Goal: Information Seeking & Learning: Learn about a topic

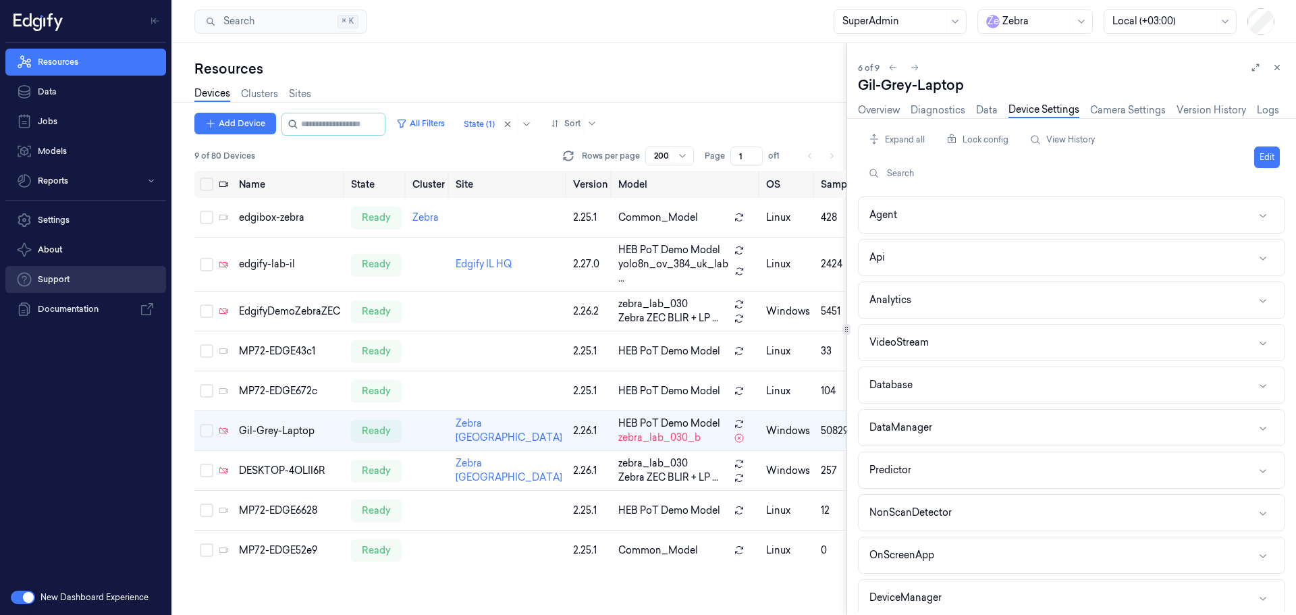
scroll to position [28, 0]
click at [45, 116] on link "Jobs" at bounding box center [85, 121] width 161 height 27
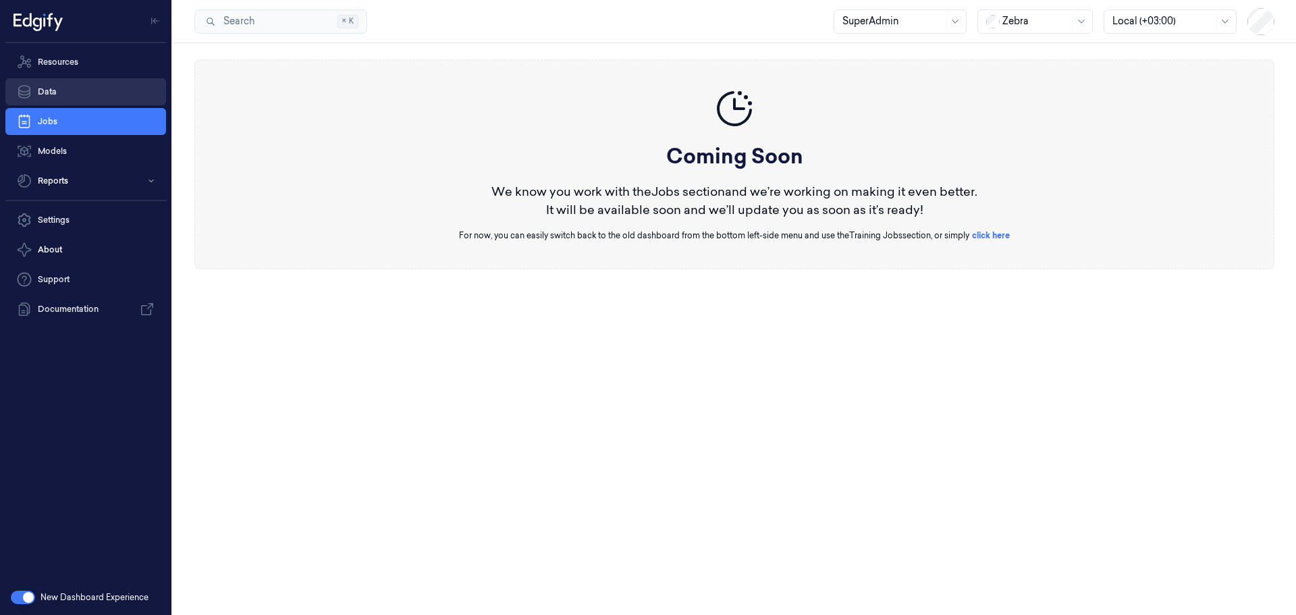
click at [50, 94] on link "Data" at bounding box center [85, 91] width 161 height 27
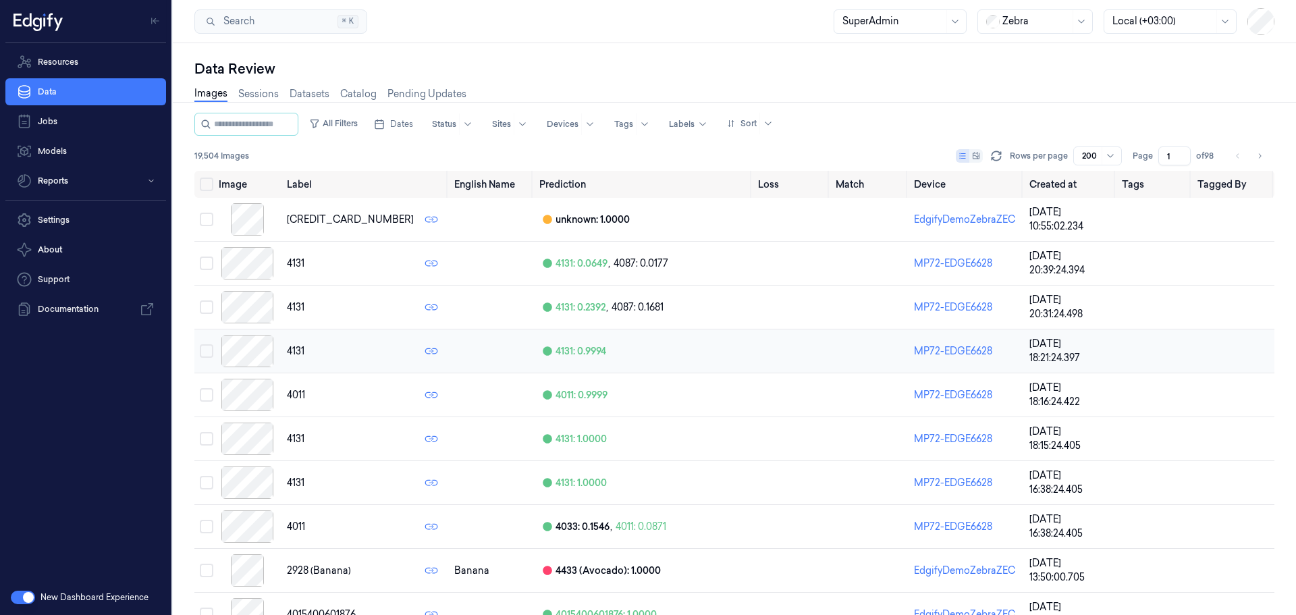
click at [318, 355] on div "4131" at bounding box center [365, 351] width 157 height 24
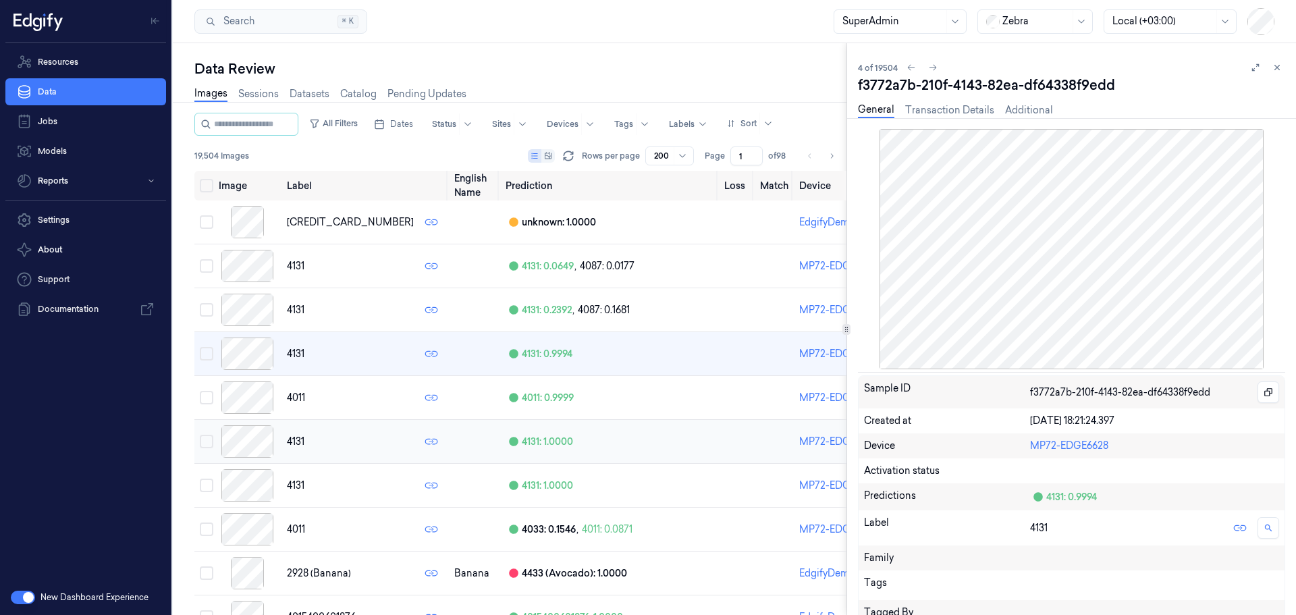
click at [333, 432] on div "4131" at bounding box center [365, 441] width 157 height 24
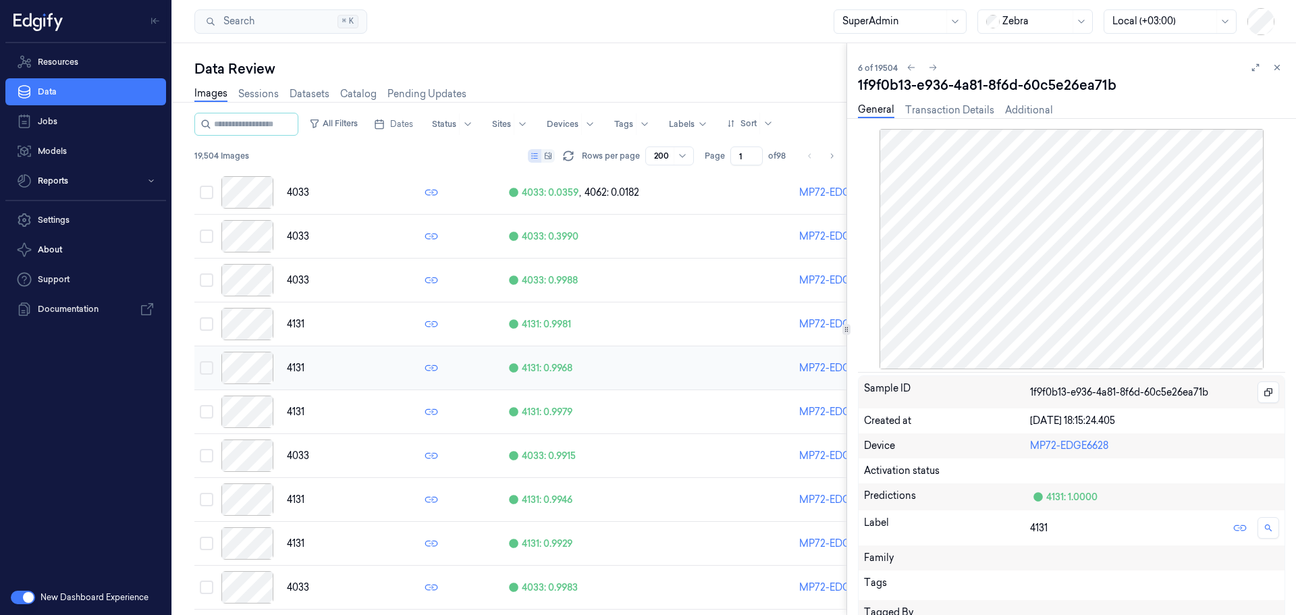
scroll to position [791, 0]
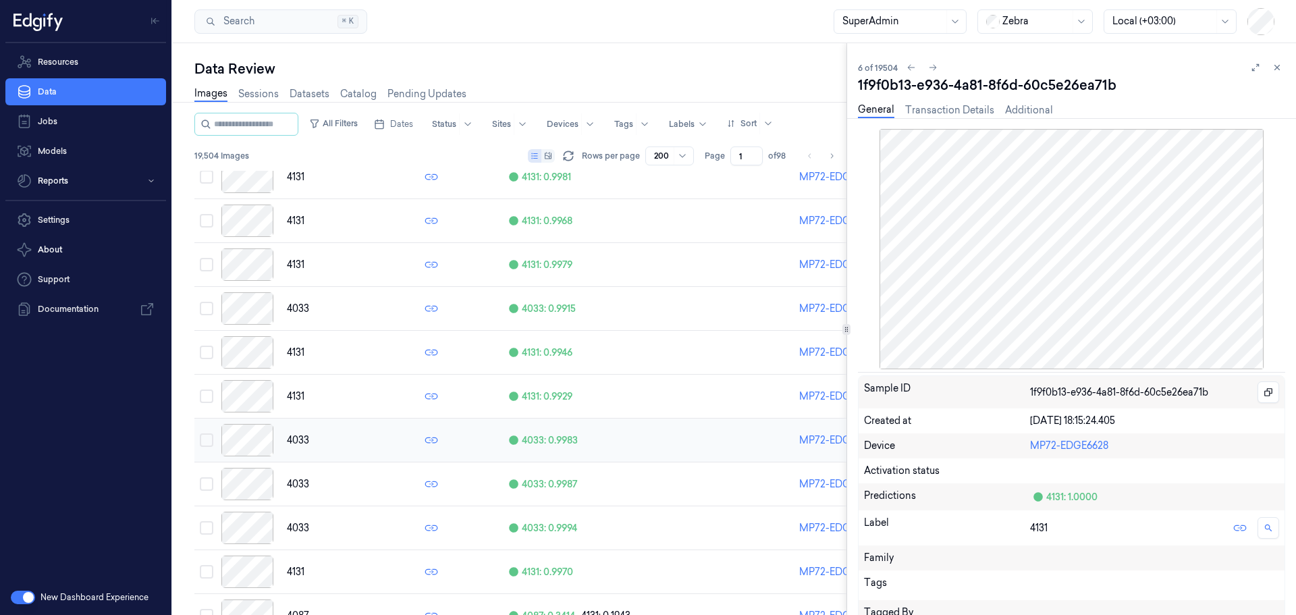
click at [317, 434] on div "4033" at bounding box center [365, 440] width 157 height 24
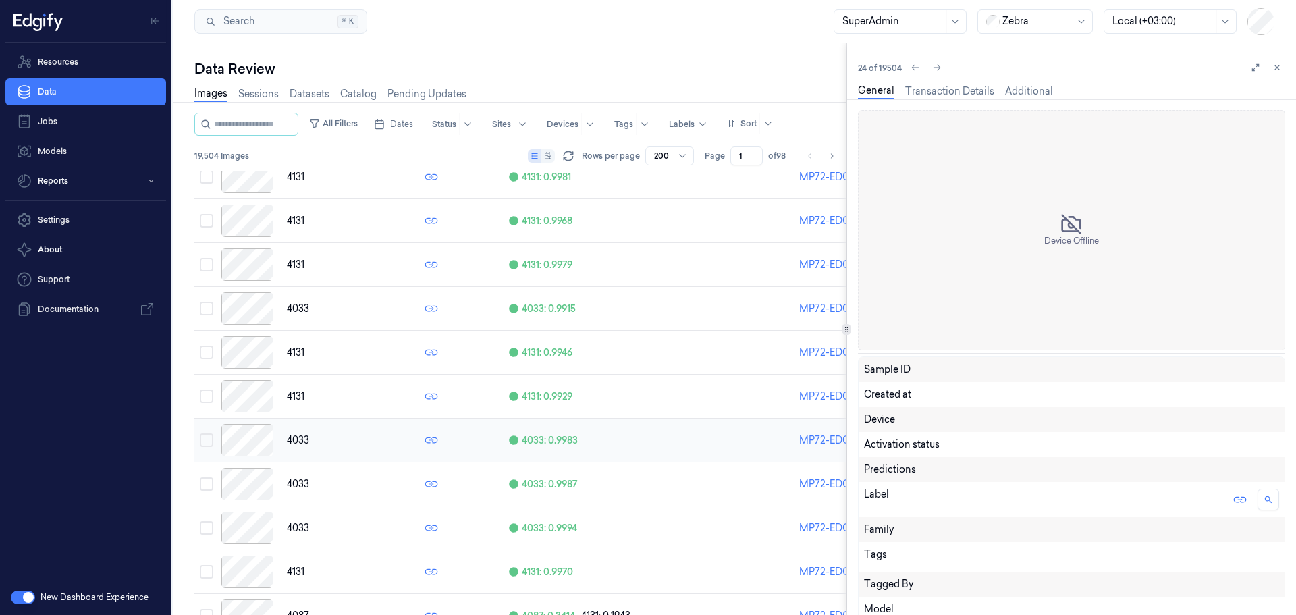
scroll to position [838, 0]
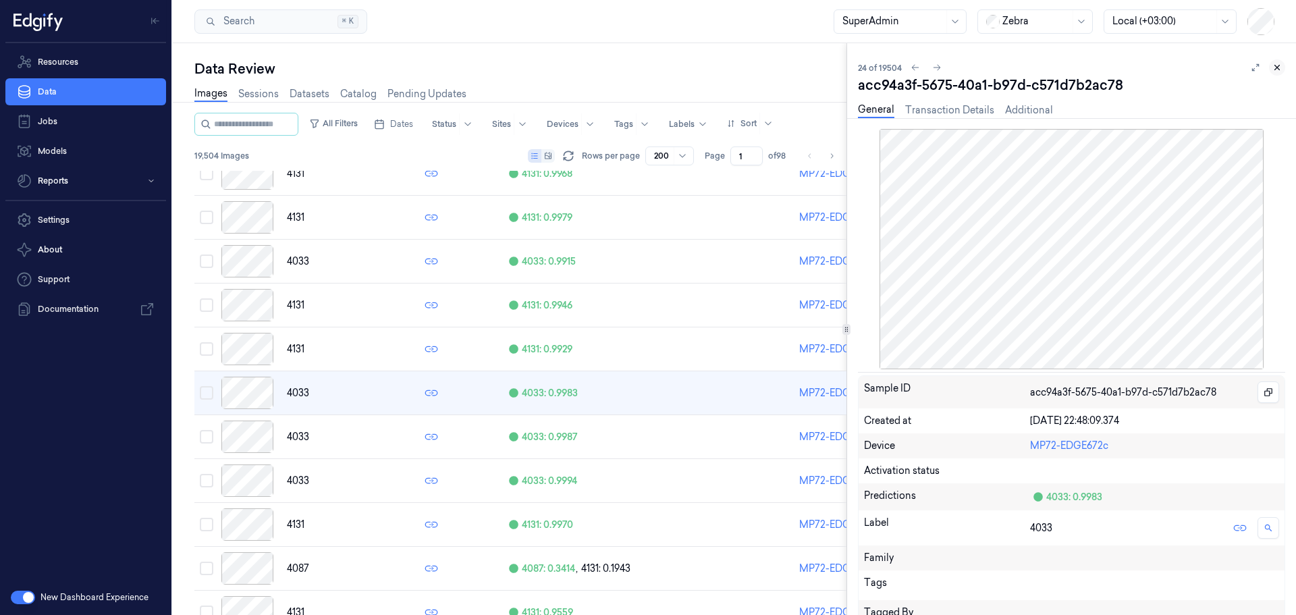
click at [1276, 70] on icon at bounding box center [1276, 67] width 9 height 9
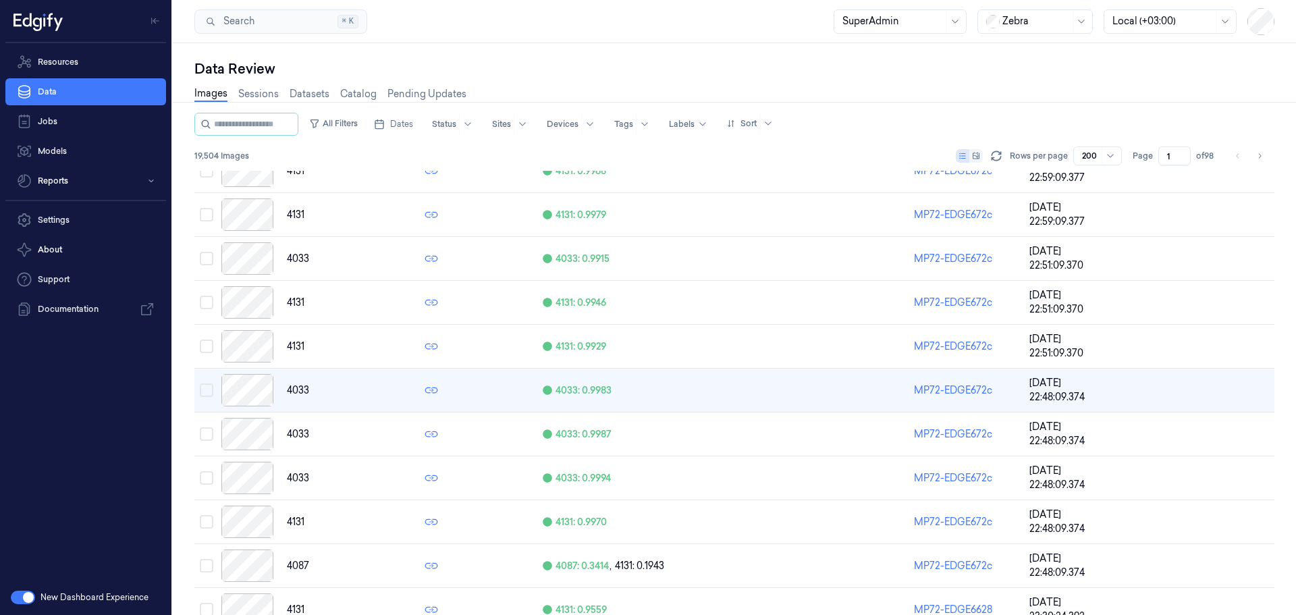
scroll to position [836, 0]
click at [551, 10] on div "Search Search... ⌘ K SuperAdmin Zebra Local (+03:00)" at bounding box center [734, 21] width 1123 height 43
click at [321, 307] on div "4131" at bounding box center [365, 305] width 157 height 24
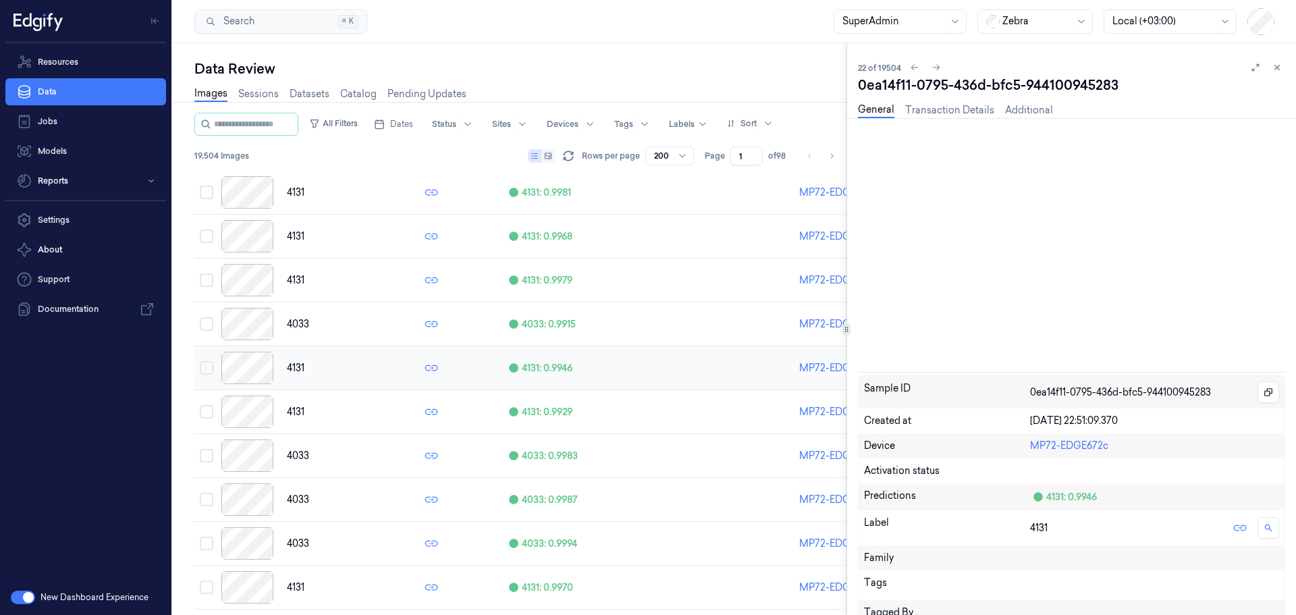
scroll to position [748, 0]
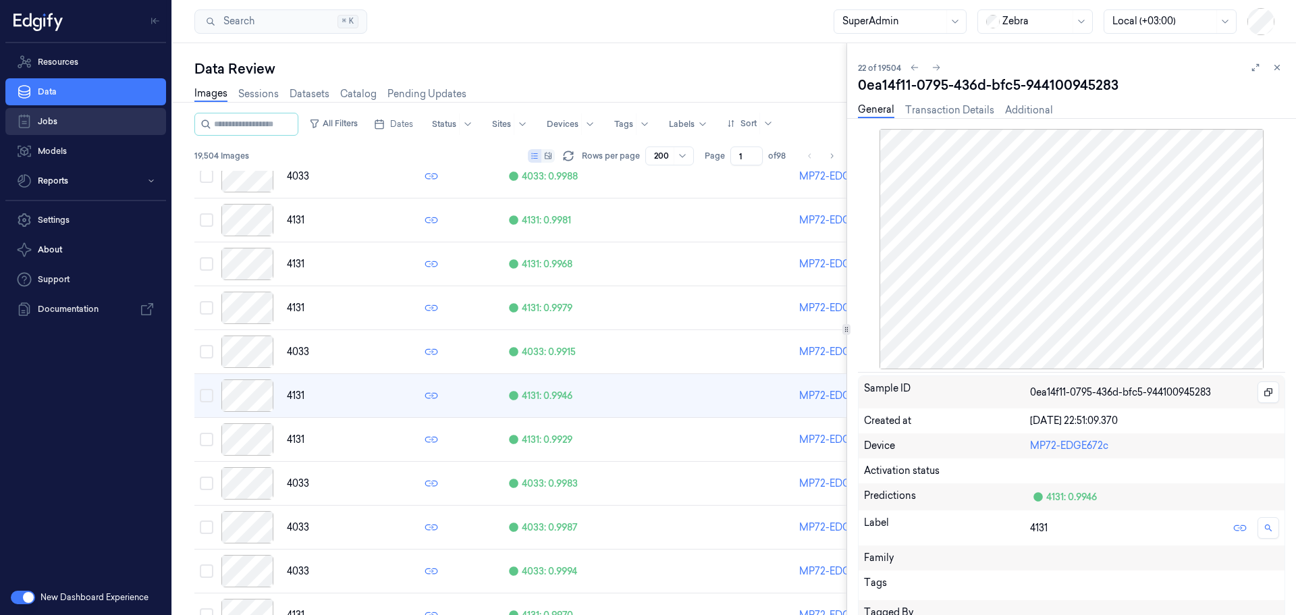
click at [65, 124] on link "Jobs" at bounding box center [85, 121] width 161 height 27
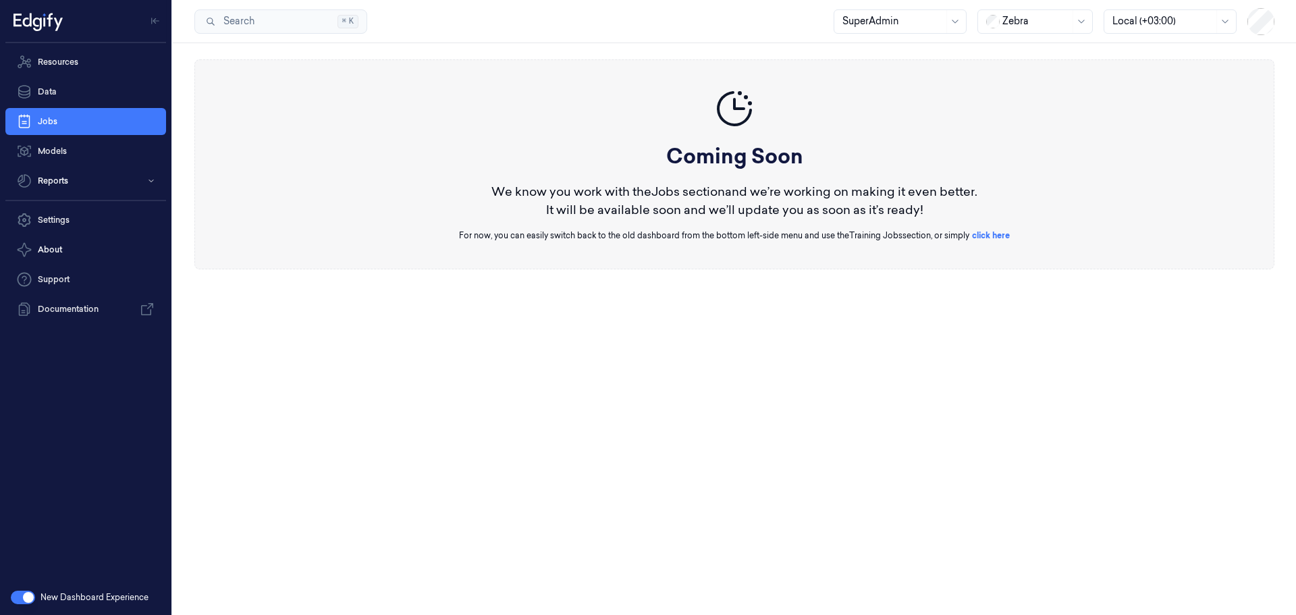
click at [16, 600] on button "button" at bounding box center [23, 597] width 24 height 13
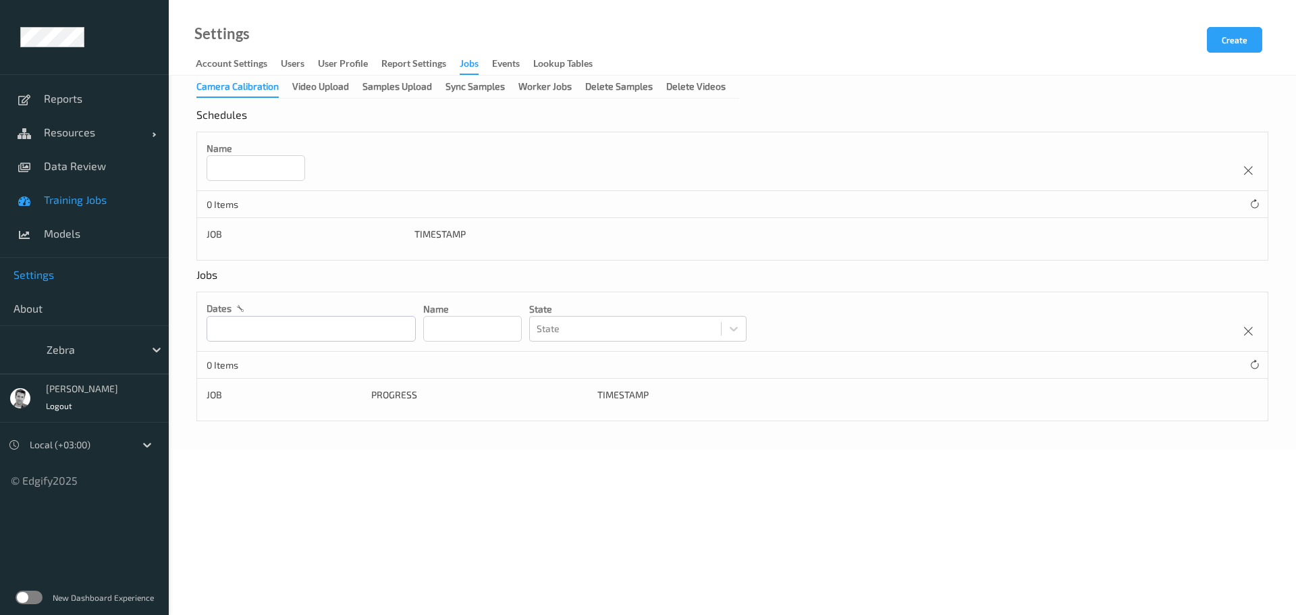
click at [73, 201] on span "Training Jobs" at bounding box center [99, 199] width 111 height 13
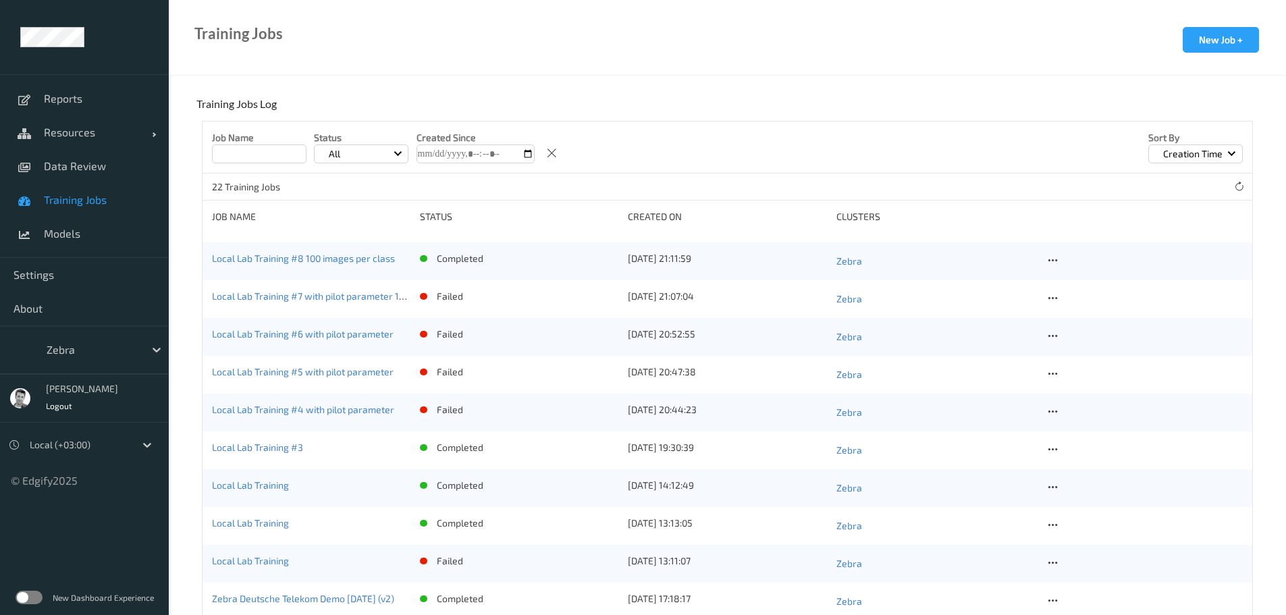
scroll to position [270, 0]
click at [252, 261] on link "Local Lab Training #8 100 images per class" at bounding box center [303, 258] width 183 height 11
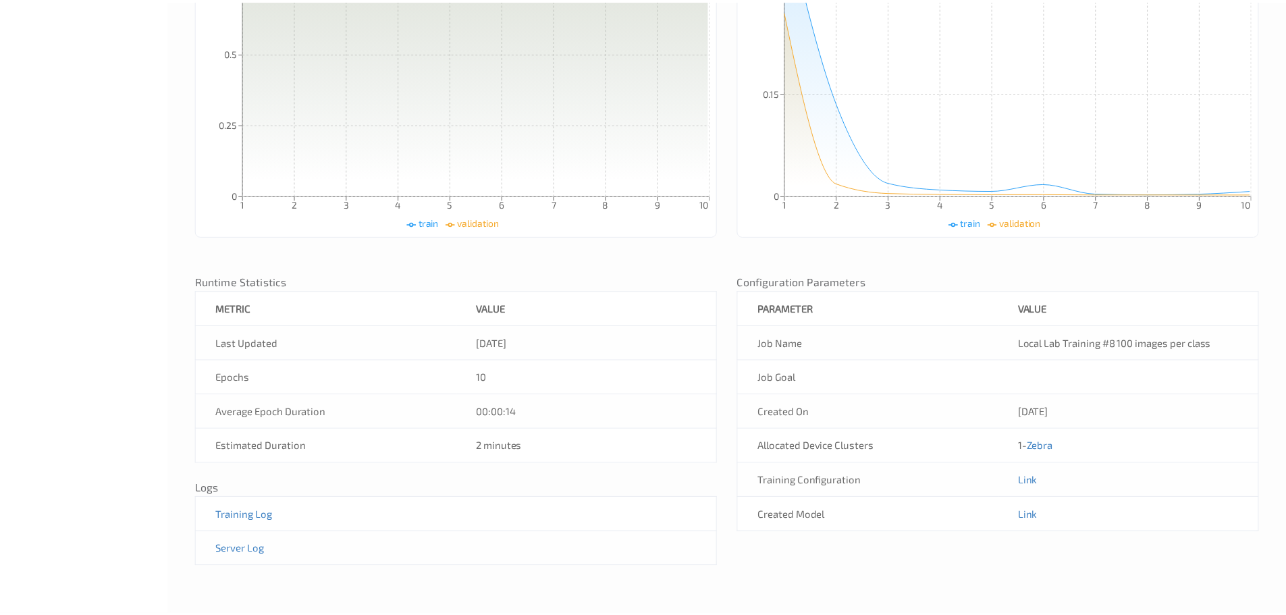
scroll to position [374, 0]
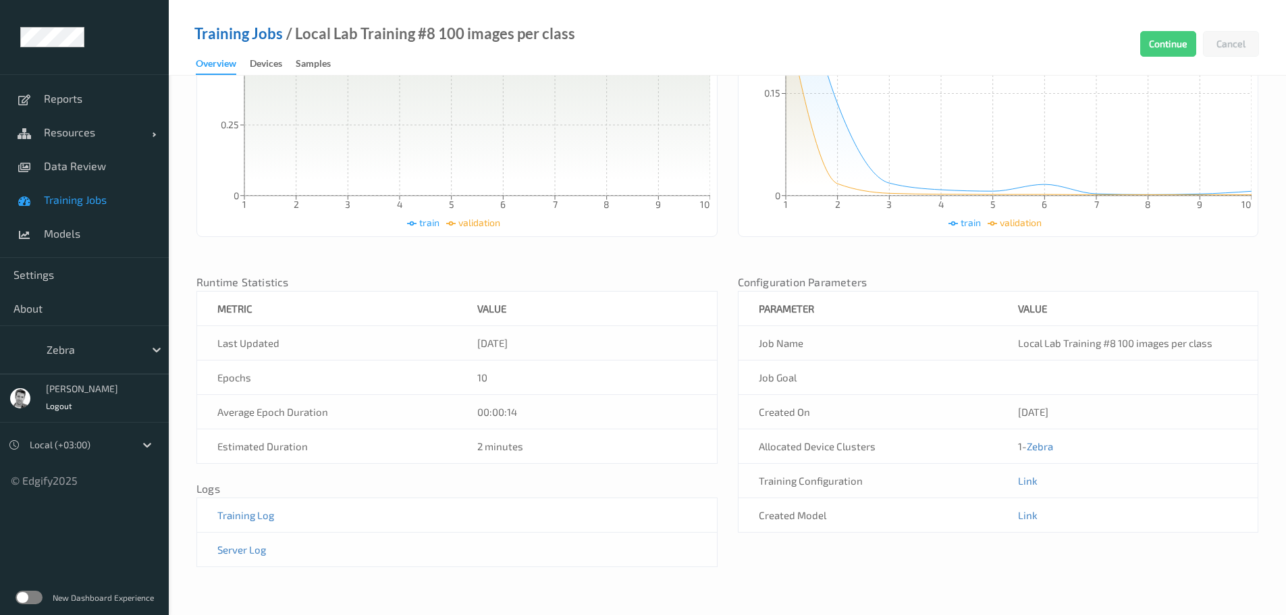
click at [212, 38] on link "Training Jobs" at bounding box center [238, 33] width 88 height 13
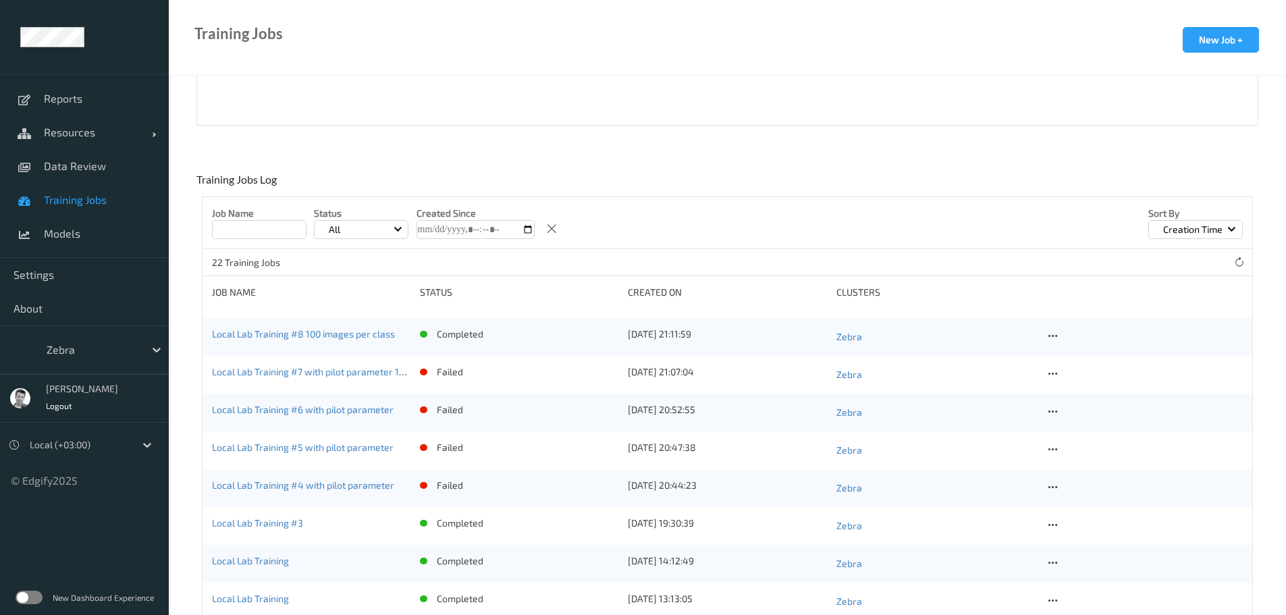
scroll to position [202, 0]
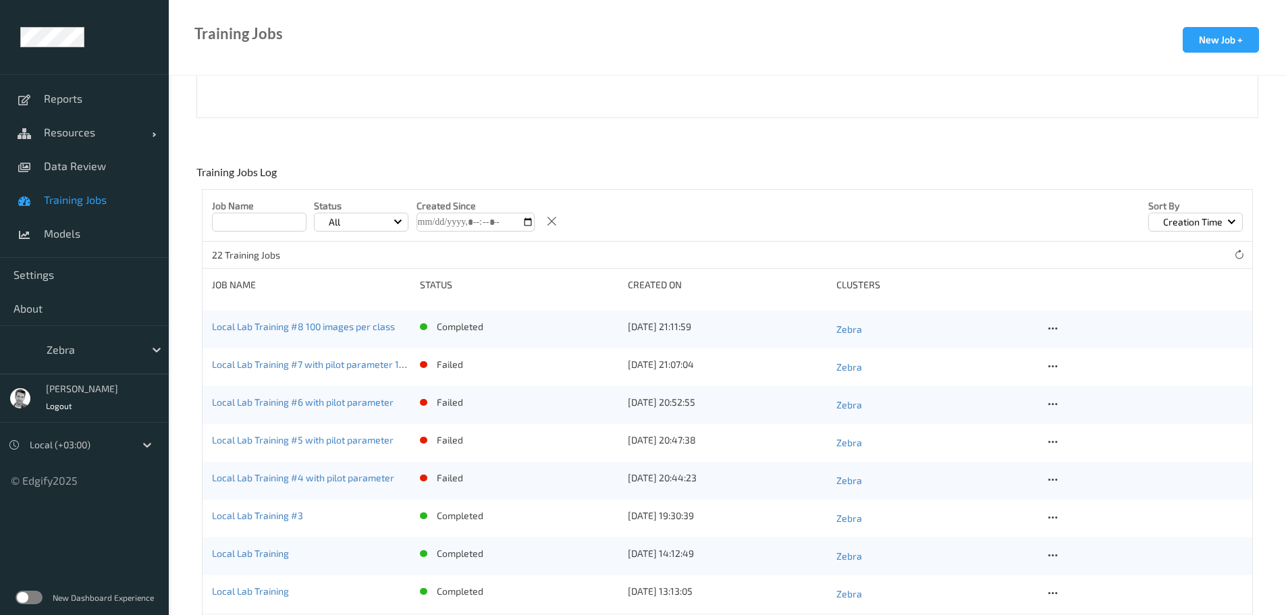
click at [23, 595] on label at bounding box center [29, 597] width 27 height 13
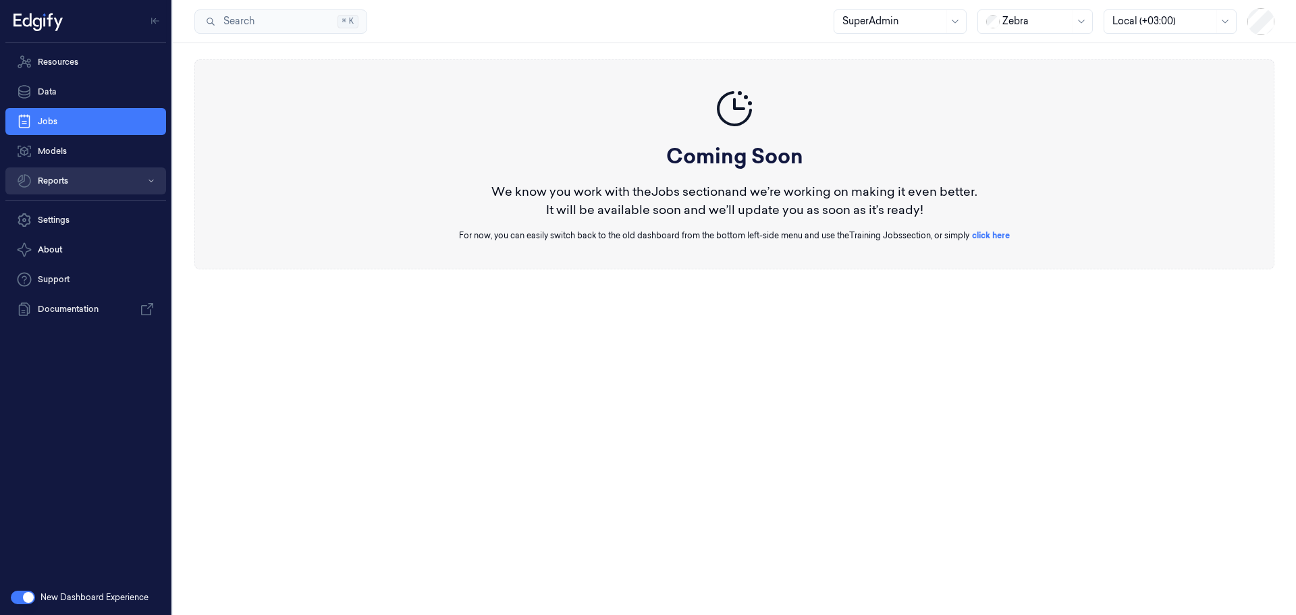
click at [65, 186] on button "Reports" at bounding box center [85, 180] width 161 height 27
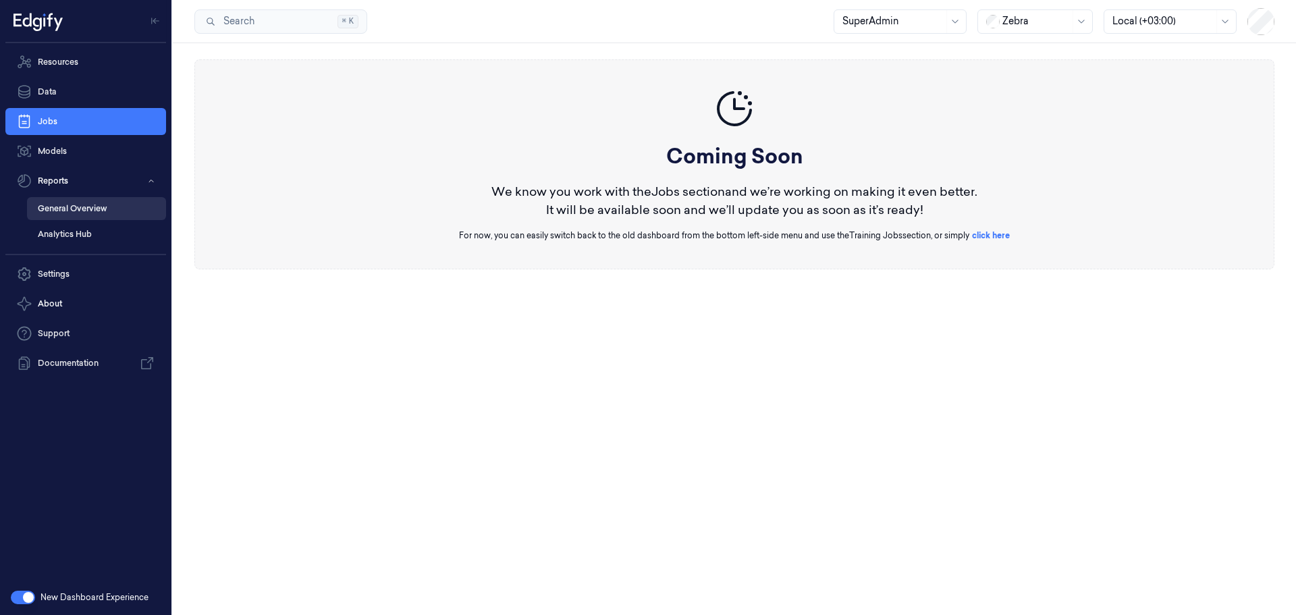
click at [72, 211] on link "General Overview" at bounding box center [96, 208] width 139 height 23
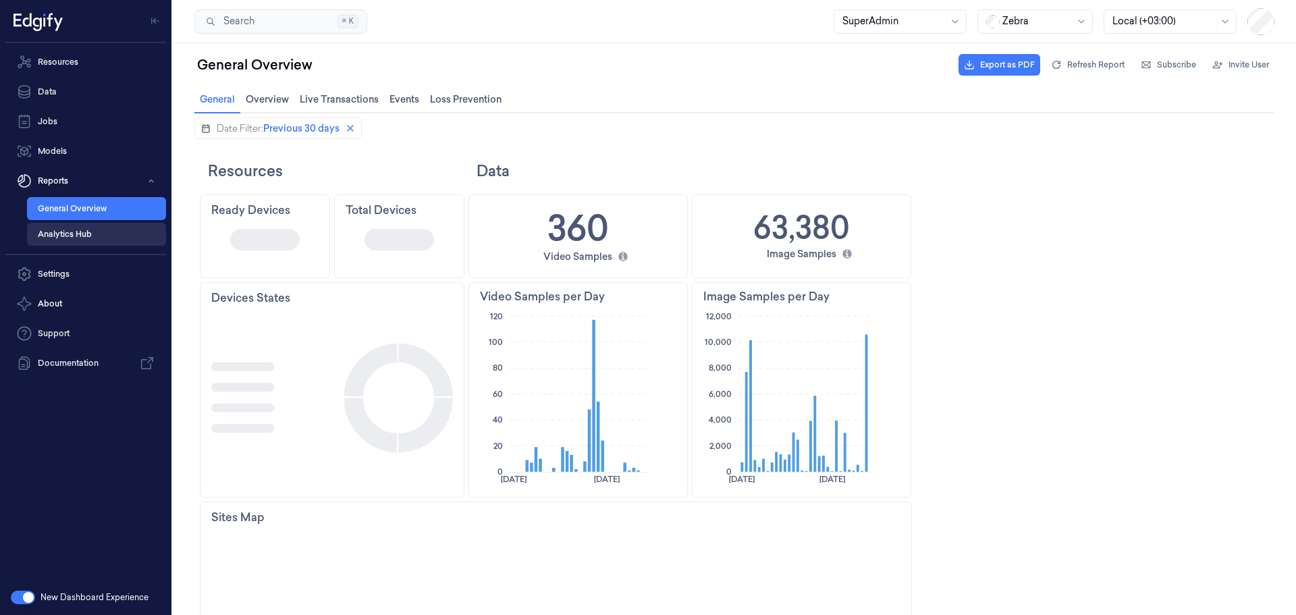
click at [84, 231] on link "Analytics Hub" at bounding box center [96, 234] width 139 height 23
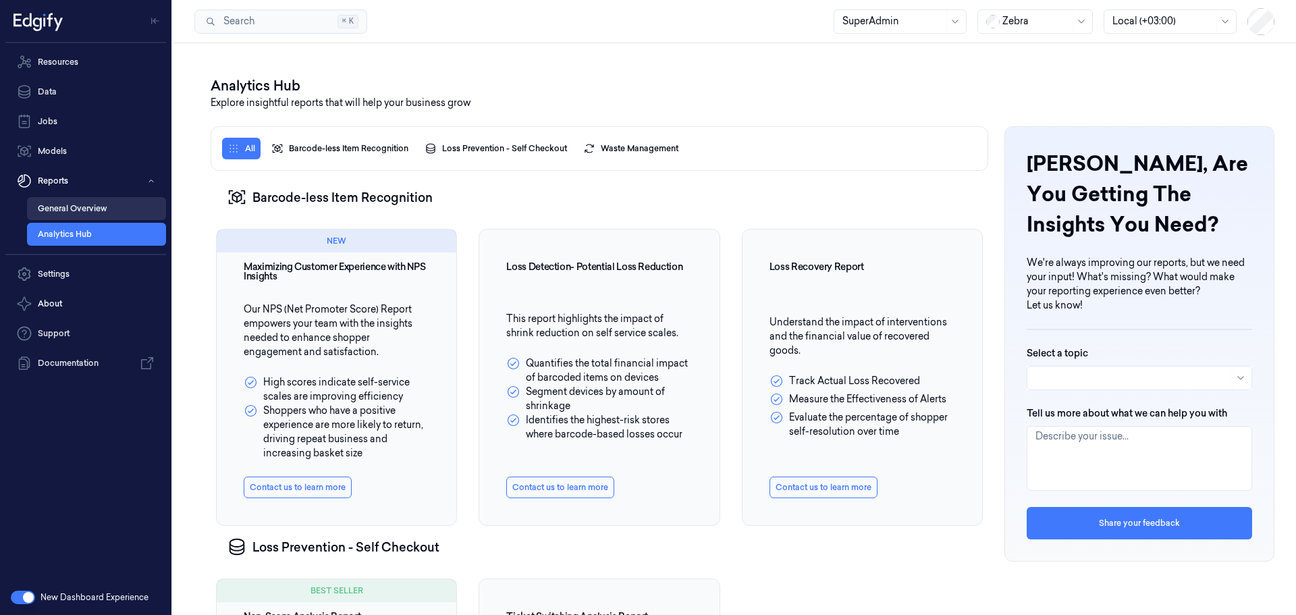
click at [98, 206] on link "General Overview" at bounding box center [96, 208] width 139 height 23
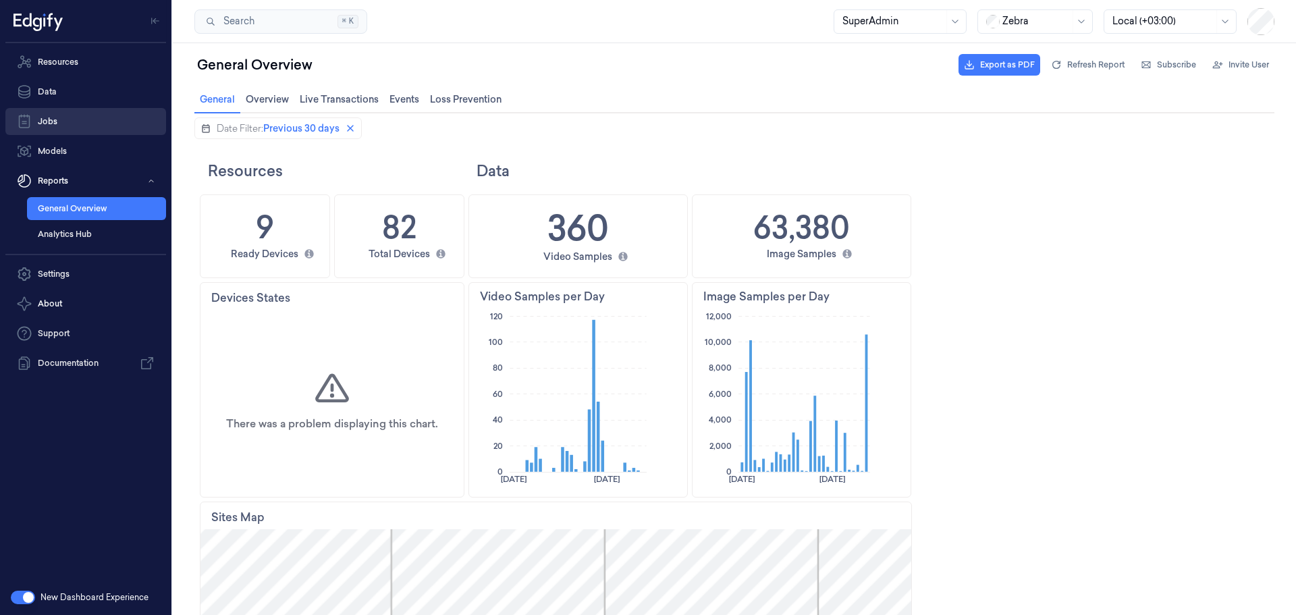
click at [64, 120] on link "Jobs" at bounding box center [85, 121] width 161 height 27
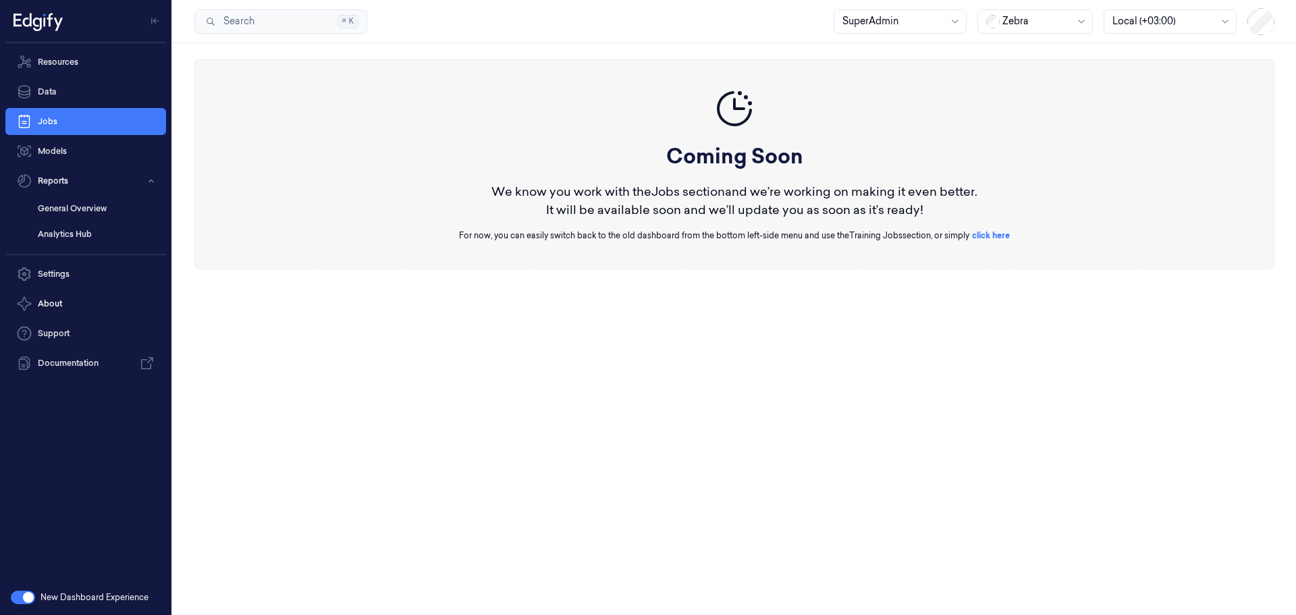
click at [26, 595] on button "button" at bounding box center [23, 597] width 24 height 13
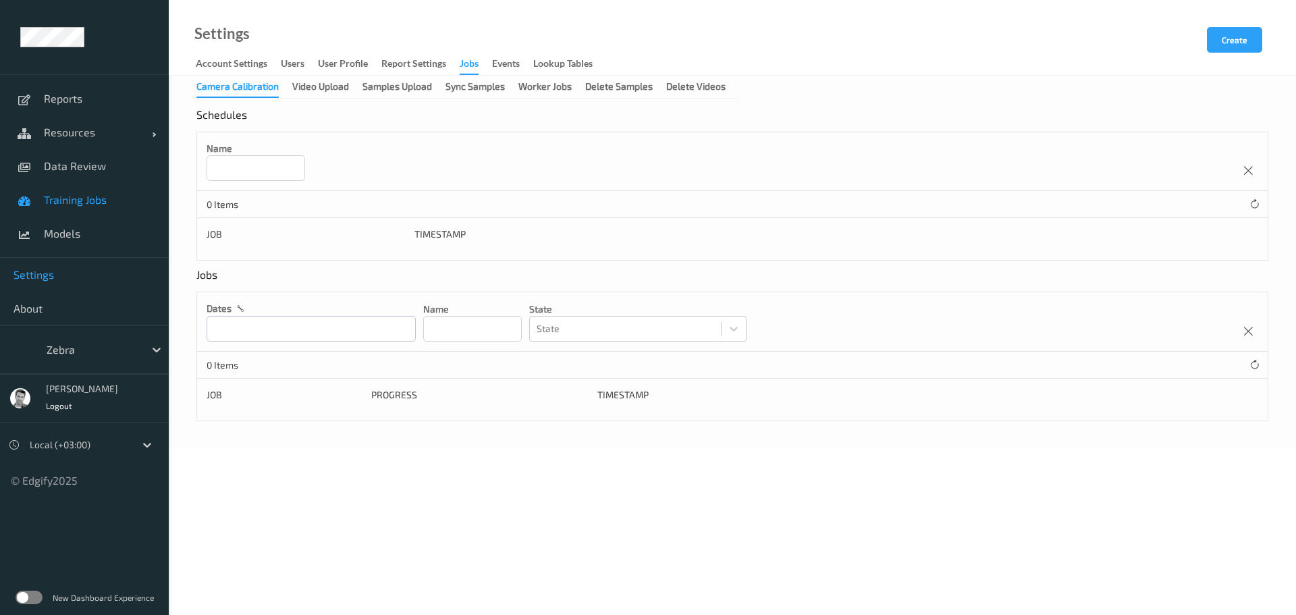
click at [67, 207] on link "Training Jobs" at bounding box center [84, 200] width 169 height 34
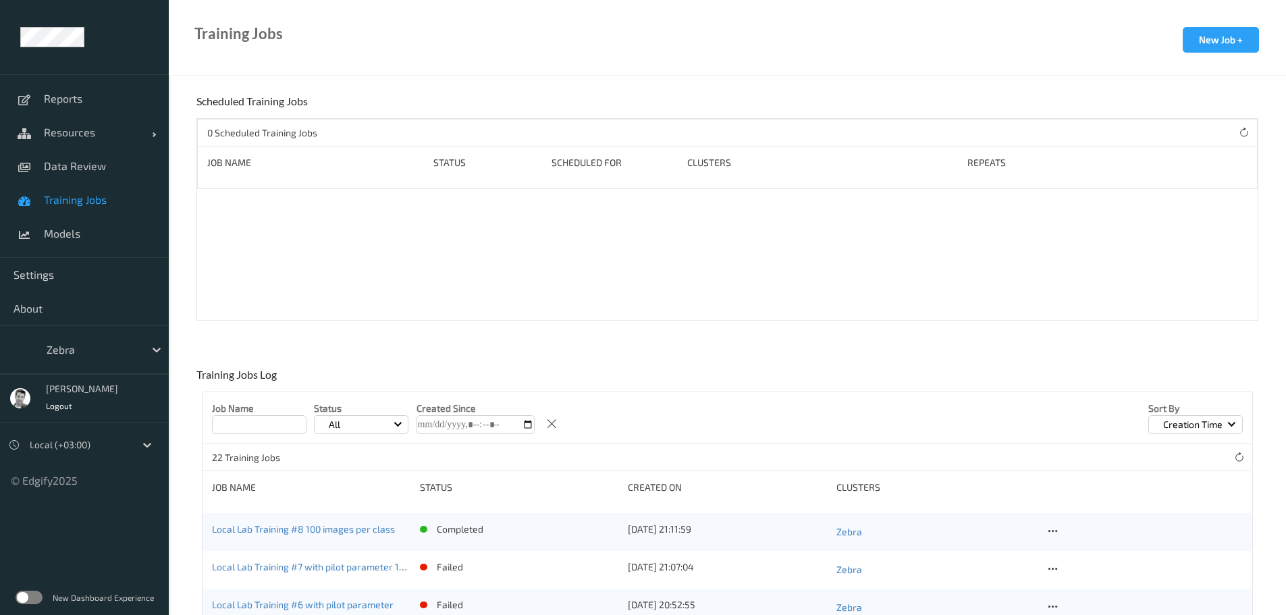
click at [67, 355] on div at bounding box center [92, 350] width 91 height 16
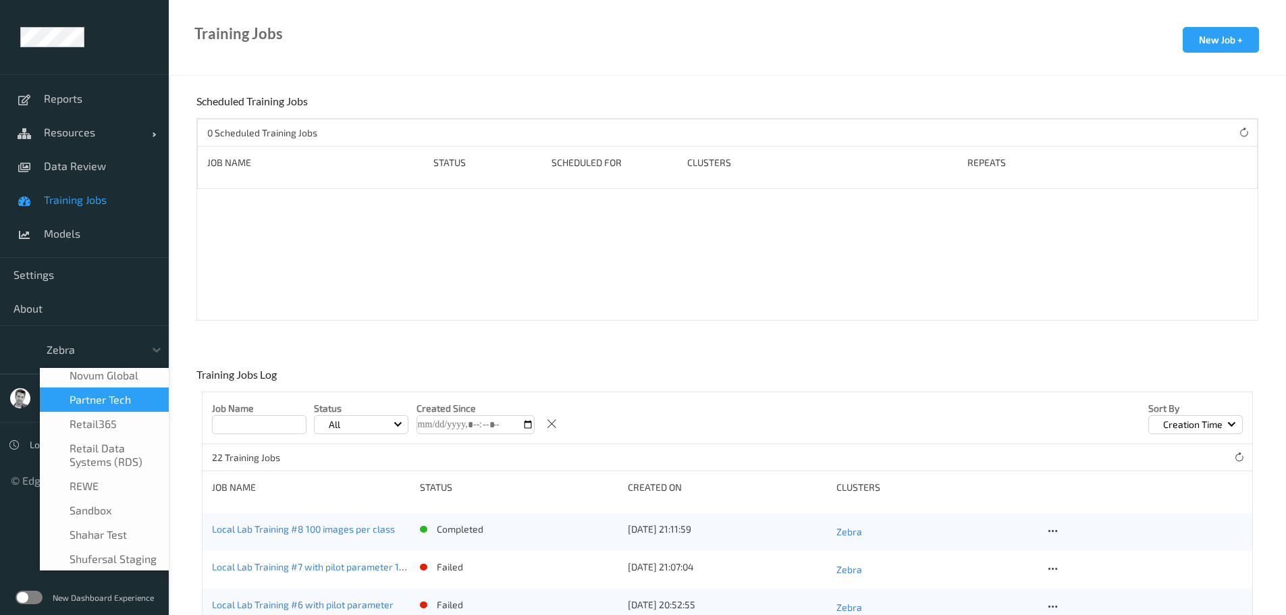
scroll to position [656, 0]
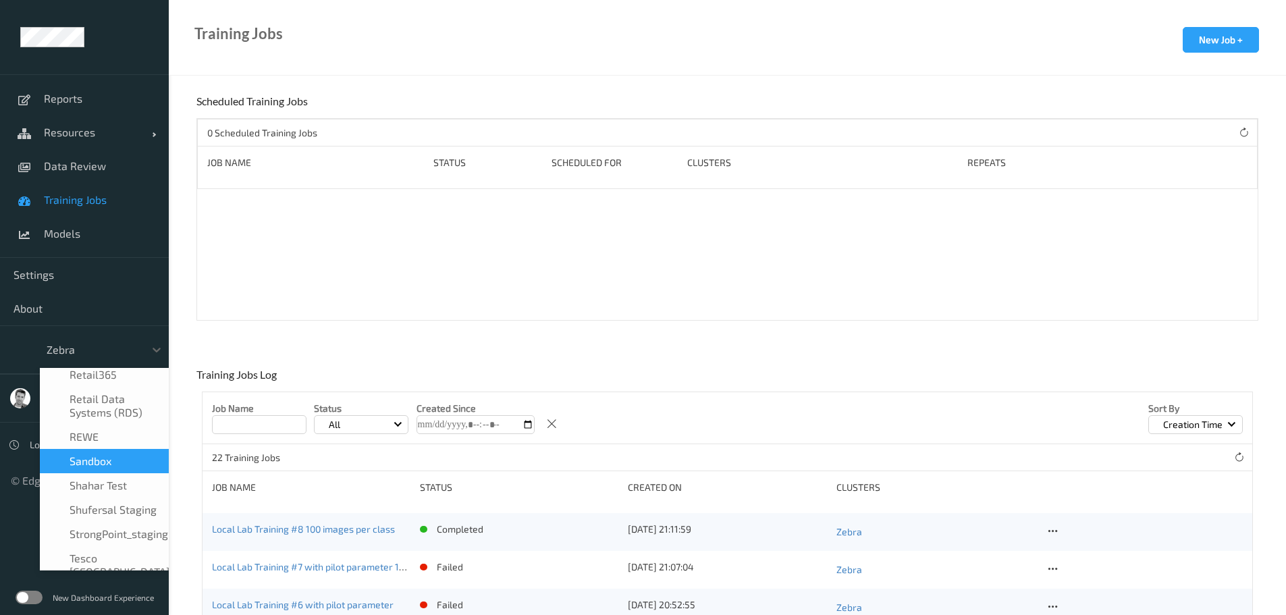
click at [86, 454] on span "sandbox" at bounding box center [91, 460] width 42 height 13
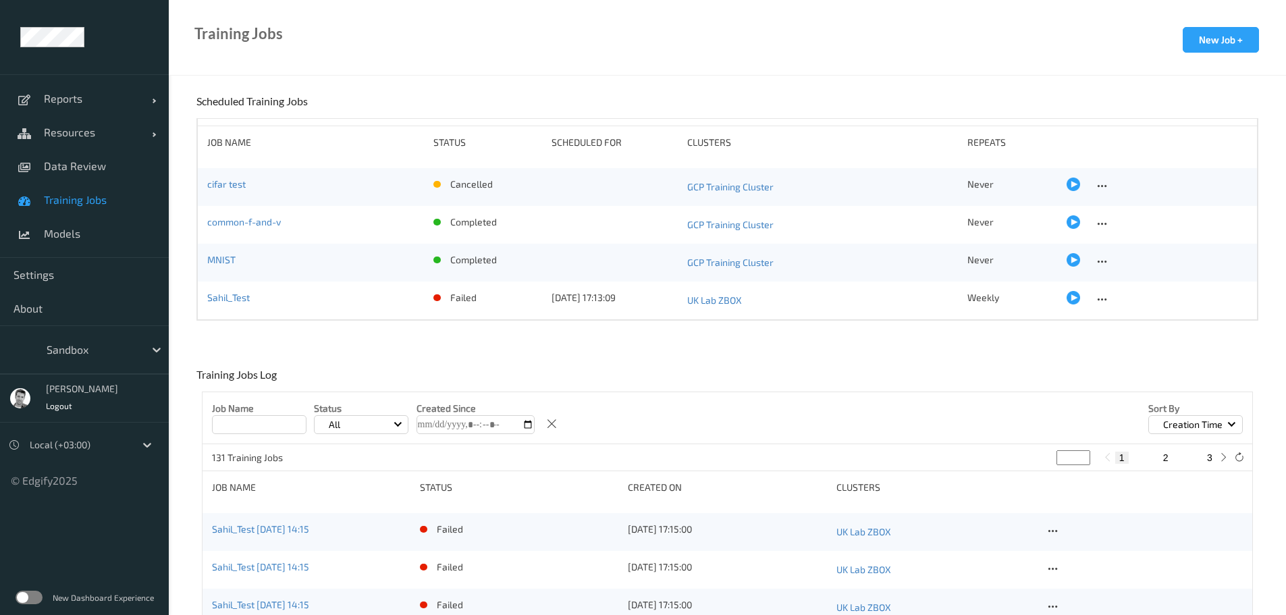
scroll to position [5, 0]
